Goal: Task Accomplishment & Management: Complete application form

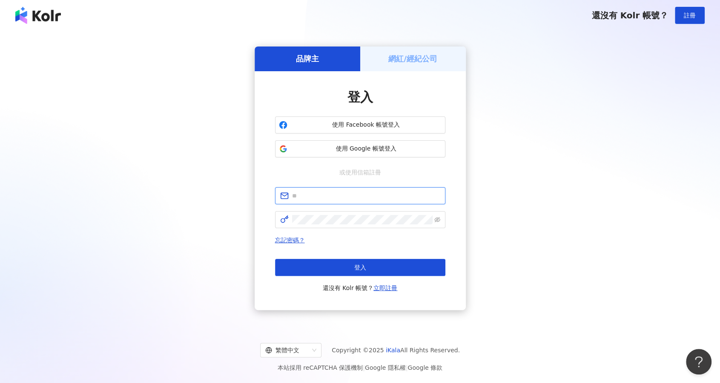
click at [351, 191] on input "text" at bounding box center [366, 195] width 148 height 9
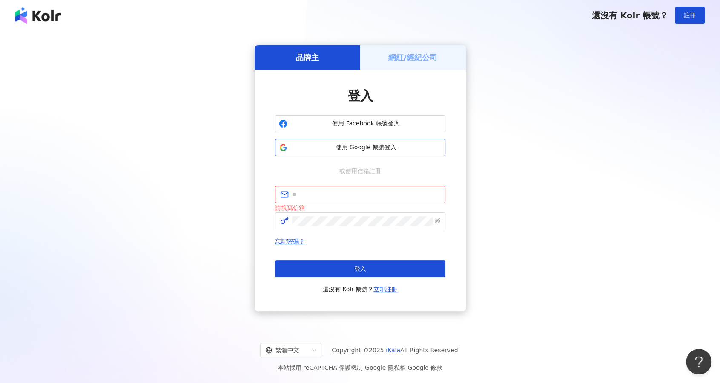
click at [381, 153] on button "使用 Google 帳號登入" at bounding box center [360, 147] width 170 height 17
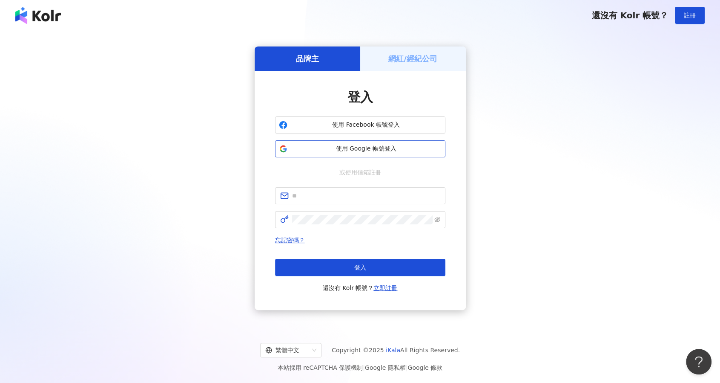
click at [404, 152] on span "使用 Google 帳號登入" at bounding box center [366, 148] width 151 height 9
click at [337, 198] on input "text" at bounding box center [366, 195] width 148 height 9
paste input "**********"
type input "**********"
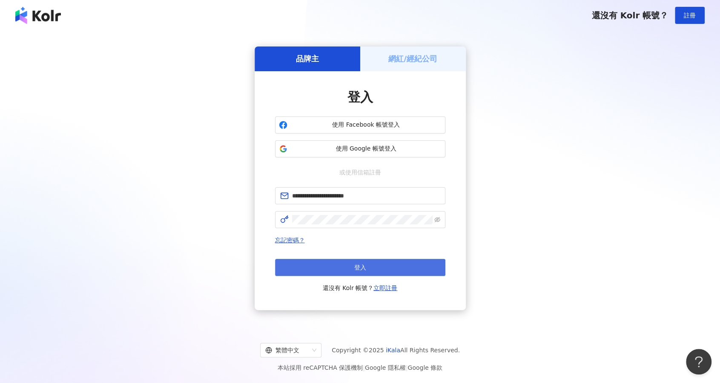
click at [369, 270] on button "登入" at bounding box center [360, 267] width 170 height 17
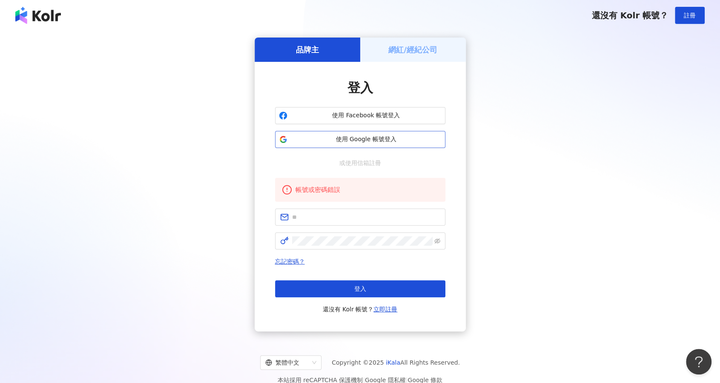
click at [362, 142] on span "使用 Google 帳號登入" at bounding box center [366, 139] width 151 height 9
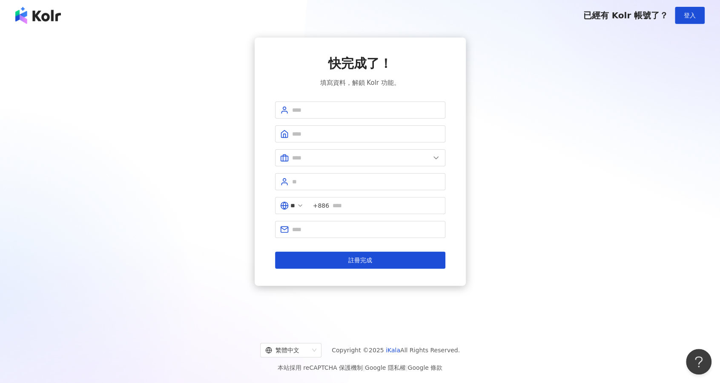
click at [452, 72] on div "快完成了！ 填寫資料，解鎖 Kolr 功能。 ** +886 註冊完成" at bounding box center [360, 161] width 211 height 248
click at [685, 13] on span "登入" at bounding box center [690, 15] width 12 height 7
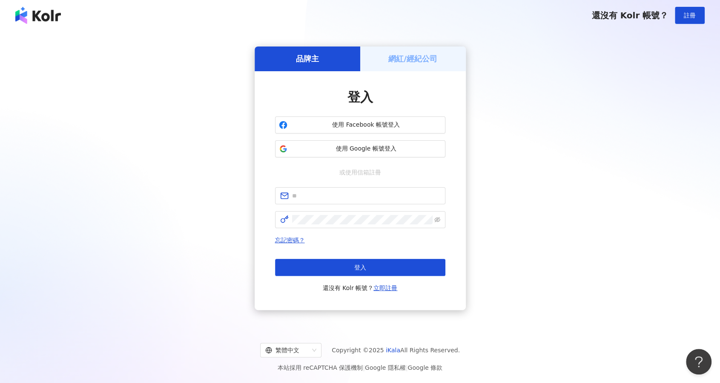
click at [432, 94] on div "登入" at bounding box center [360, 97] width 170 height 18
click at [376, 149] on span "使用 Google 帳號登入" at bounding box center [366, 148] width 151 height 9
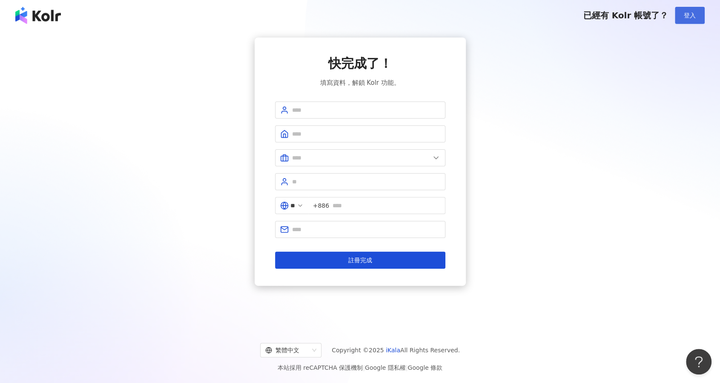
click at [690, 12] on span "登入" at bounding box center [690, 15] width 12 height 7
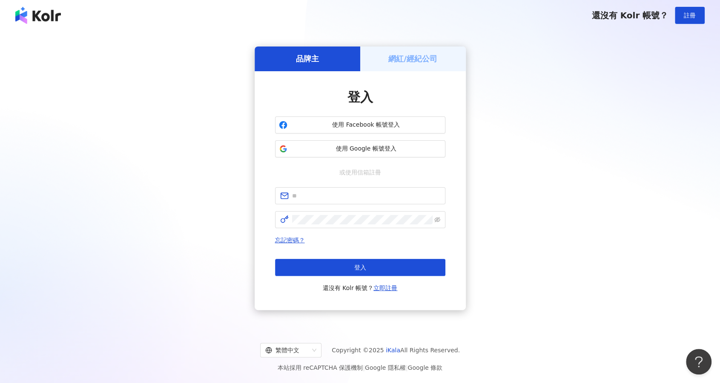
click at [553, 143] on div "品牌主 網紅/經紀公司 登入 使用 Facebook 帳號登入 使用 Google 帳號登入 或使用信箱註冊 忘記密碼？ 登入 還沒有 Kolr 帳號？ 立即…" at bounding box center [360, 177] width 700 height 281
click at [604, 122] on div "品牌主 網紅/經紀公司 登入 使用 Facebook 帳號登入 使用 Google 帳號登入 或使用信箱註冊 忘記密碼？ 登入 還沒有 Kolr 帳號？ 立即…" at bounding box center [360, 177] width 700 height 281
click at [547, 173] on div "品牌主 網紅/經紀公司 登入 使用 Facebook 帳號登入 使用 Google 帳號登入 或使用信箱註冊 忘記密碼？ 登入 還沒有 Kolr 帳號？ 立即…" at bounding box center [360, 177] width 700 height 281
click at [580, 208] on div "品牌主 網紅/經紀公司 登入 使用 Facebook 帳號登入 使用 Google 帳號登入 或使用信箱註冊 忘記密碼？ 登入 還沒有 Kolr 帳號？ 立即…" at bounding box center [360, 177] width 700 height 281
click at [337, 147] on span "使用 Google 帳號登入" at bounding box center [366, 148] width 151 height 9
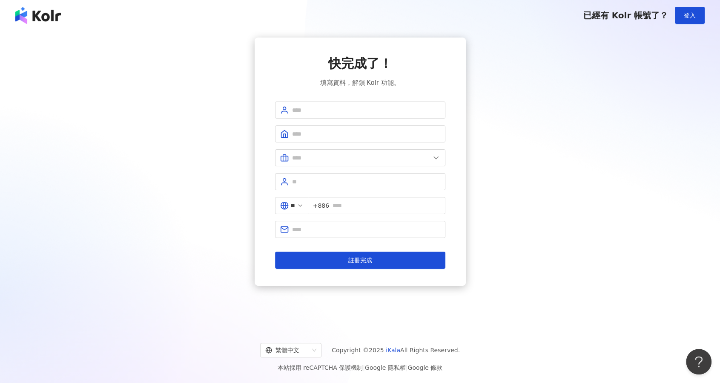
click at [704, 6] on div "已經有 Kolr 帳號了？ 登入" at bounding box center [360, 15] width 720 height 31
click at [698, 17] on button "登入" at bounding box center [690, 15] width 30 height 17
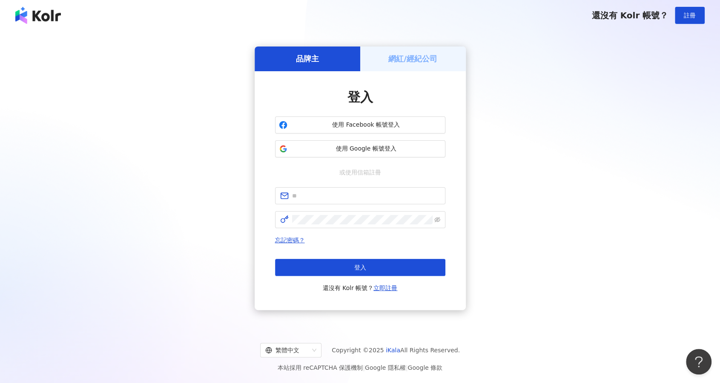
click at [331, 210] on form at bounding box center [360, 207] width 170 height 41
drag, startPoint x: 333, startPoint y: 196, endPoint x: 323, endPoint y: 198, distance: 10.4
click at [333, 196] on input "text" at bounding box center [366, 195] width 148 height 9
click at [313, 205] on form at bounding box center [360, 207] width 170 height 41
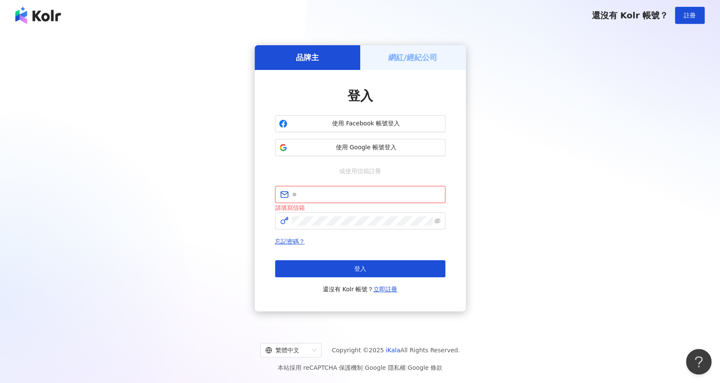
click at [311, 191] on input "text" at bounding box center [366, 194] width 148 height 9
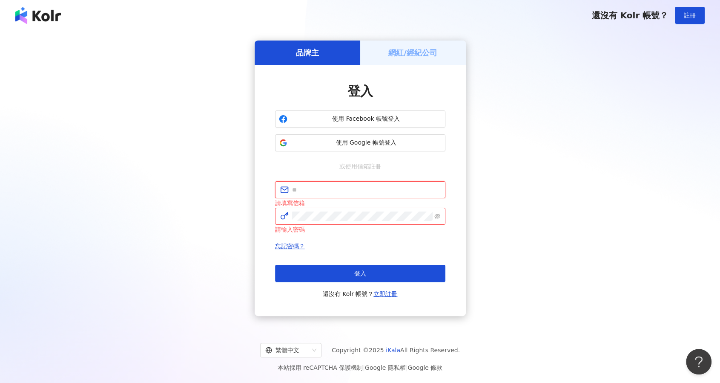
click at [344, 185] on input "text" at bounding box center [366, 189] width 148 height 9
click at [421, 254] on div "忘記密碼？ 登入 還沒有 Kolr 帳號？ 立即註冊" at bounding box center [360, 270] width 170 height 58
click at [381, 296] on link "立即註冊" at bounding box center [386, 293] width 24 height 7
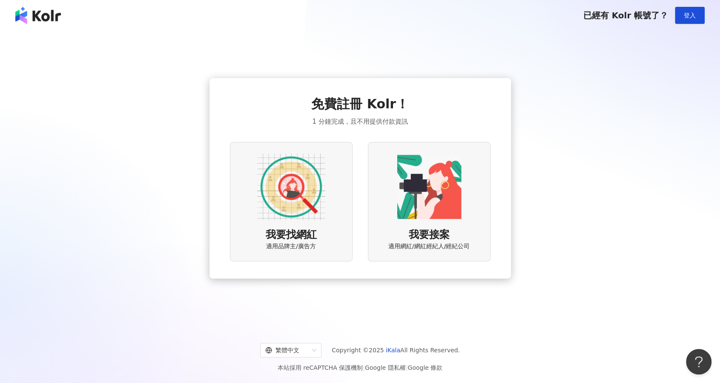
click at [242, 191] on div "我要找網紅 適用品牌主/廣告方" at bounding box center [291, 201] width 123 height 119
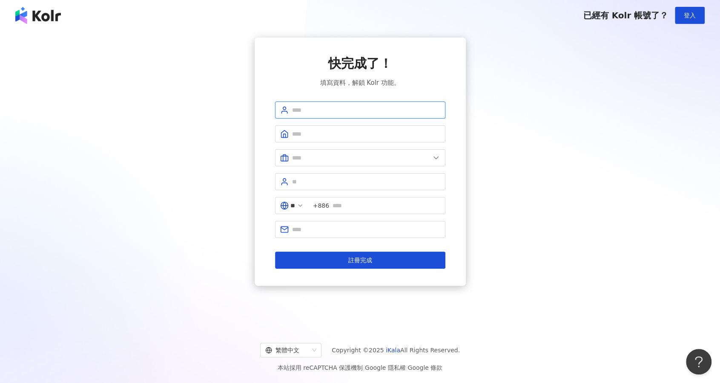
click at [343, 105] on input "text" at bounding box center [366, 109] width 148 height 9
click at [301, 83] on div "快完成了！ 填寫資料，解鎖 Kolr 功能。" at bounding box center [360, 71] width 170 height 33
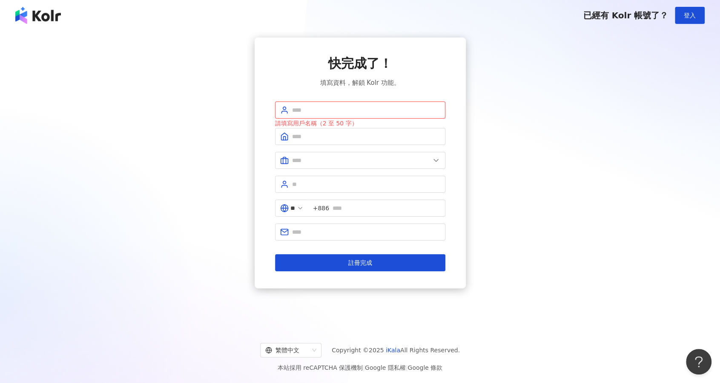
click at [306, 107] on input "text" at bounding box center [366, 109] width 148 height 9
click at [304, 140] on input "text" at bounding box center [366, 136] width 148 height 9
click at [312, 112] on input "text" at bounding box center [366, 109] width 148 height 9
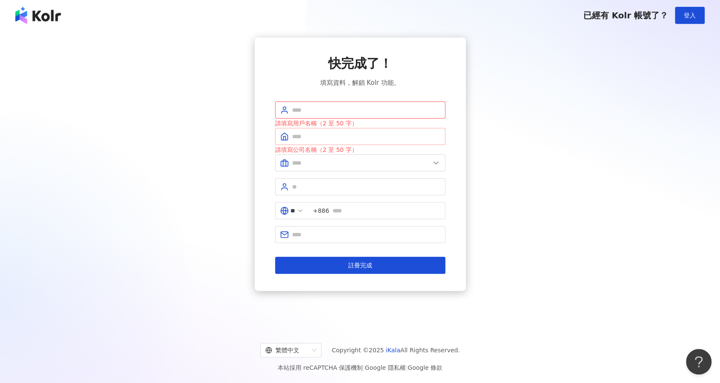
click at [302, 142] on span at bounding box center [360, 136] width 170 height 17
click at [322, 109] on input "text" at bounding box center [366, 109] width 148 height 9
type input "*"
type input "***"
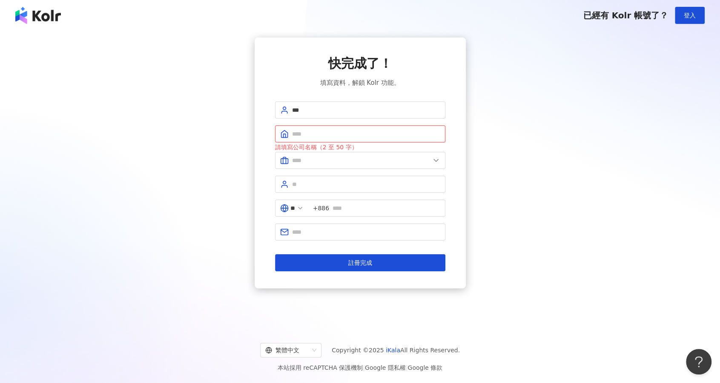
click at [347, 132] on input "text" at bounding box center [366, 133] width 148 height 9
